Goal: Task Accomplishment & Management: Manage account settings

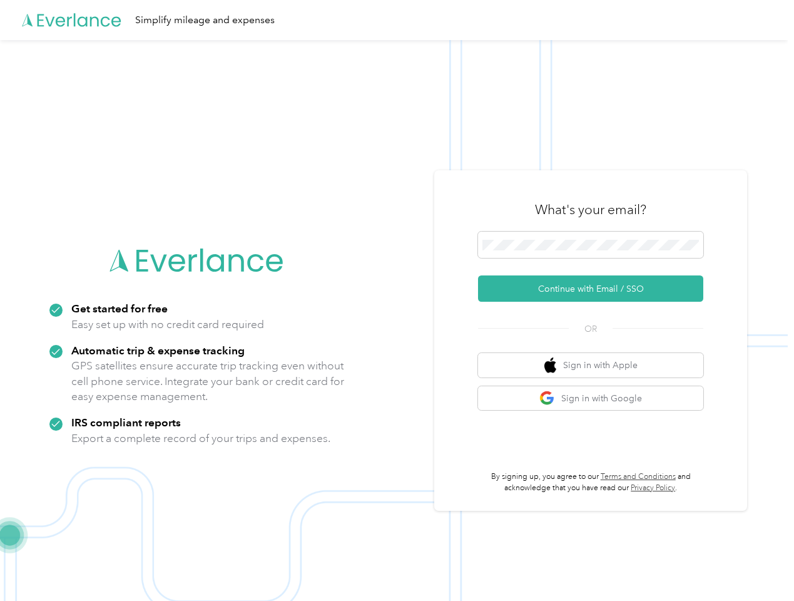
click at [397, 300] on img at bounding box center [394, 340] width 788 height 601
click at [397, 20] on div "Simplify mileage and expenses" at bounding box center [394, 20] width 788 height 40
click at [596, 288] on button "Continue with Email / SSO" at bounding box center [590, 288] width 225 height 26
click at [596, 365] on button "Sign in with Apple" at bounding box center [590, 365] width 225 height 24
click at [596, 398] on button "Sign in with Google" at bounding box center [590, 398] width 225 height 24
